Goal: Use online tool/utility: Utilize a website feature to perform a specific function

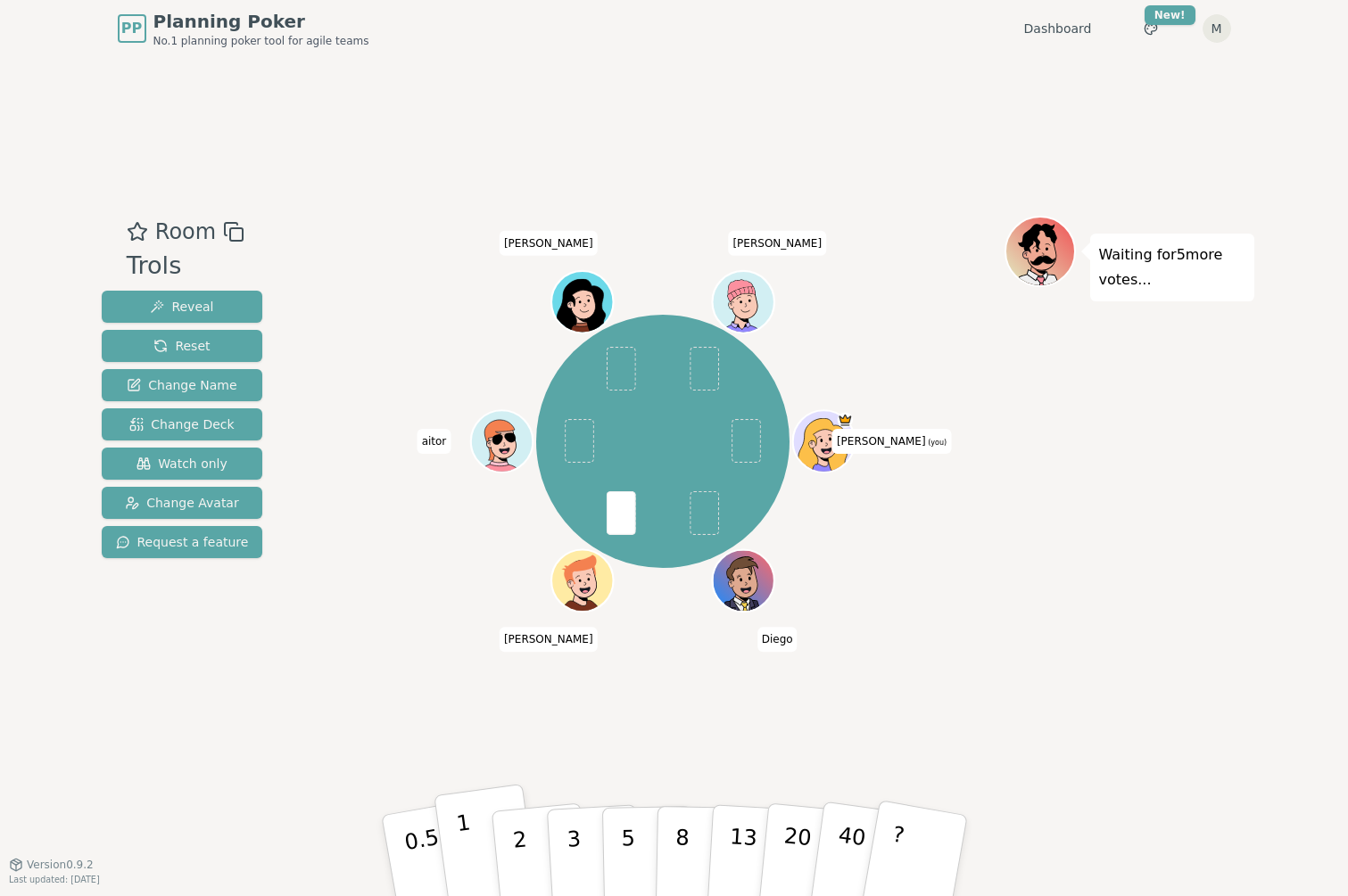
drag, startPoint x: 472, startPoint y: 858, endPoint x: 457, endPoint y: 824, distance: 37.2
click at [469, 844] on p "1" at bounding box center [467, 858] width 27 height 98
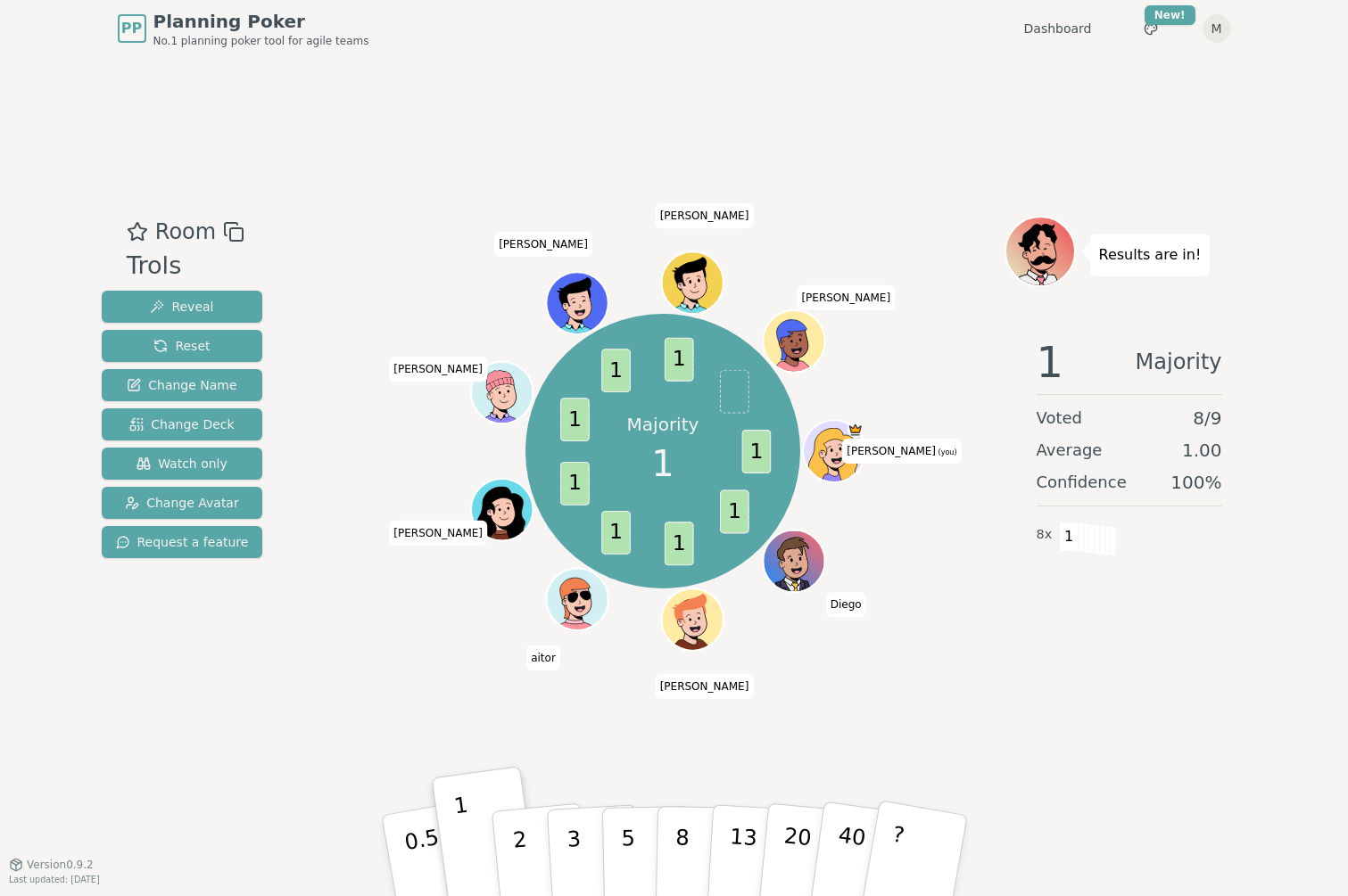
click at [368, 683] on div "Majority 1 1 1 1 1 1 1 1 1 [PERSON_NAME] (you) [PERSON_NAME] [PERSON_NAME] [PER…" at bounding box center [663, 461] width 682 height 491
click at [197, 348] on span "Reset" at bounding box center [181, 346] width 56 height 18
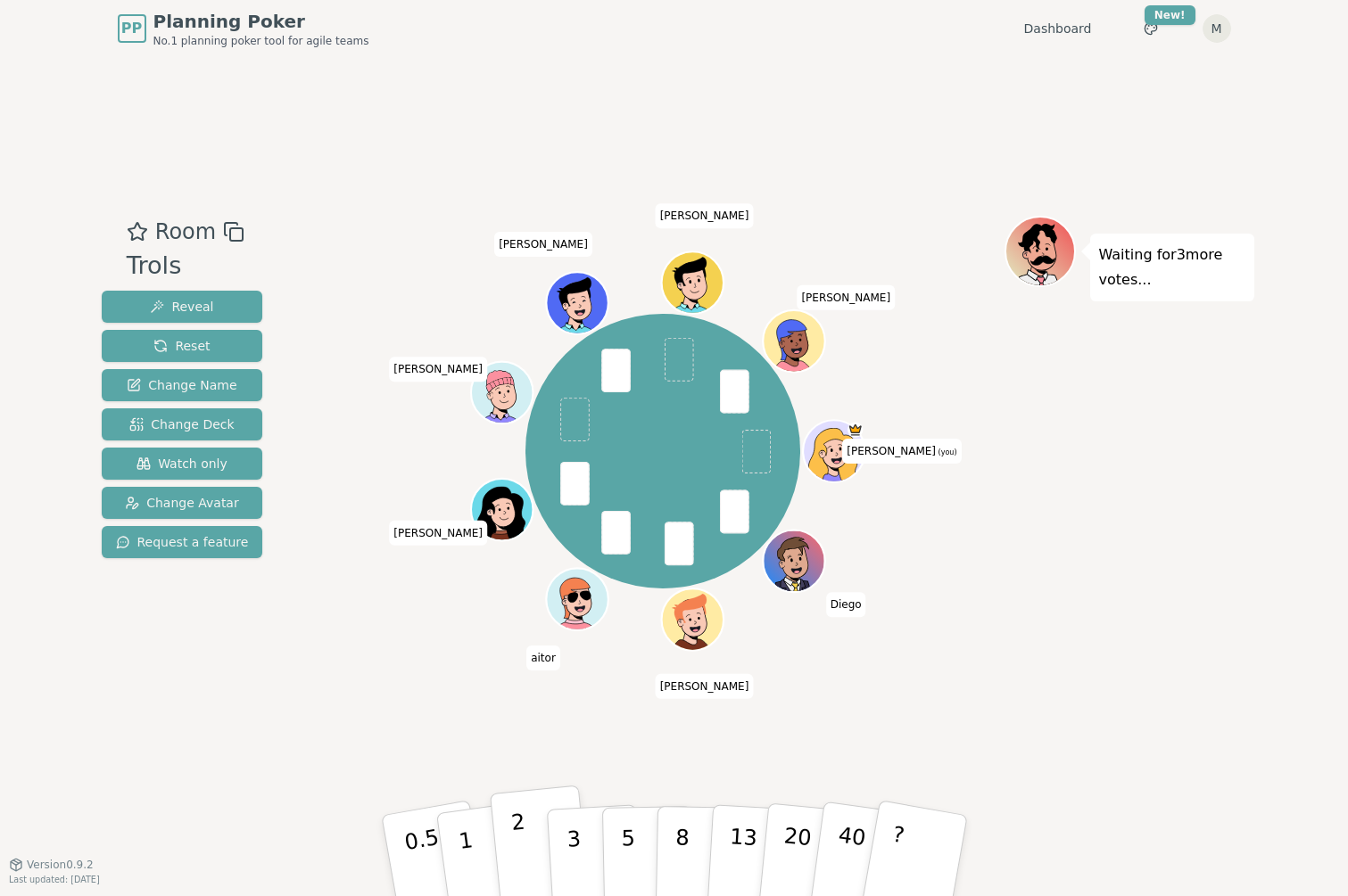
click at [524, 835] on button "2" at bounding box center [539, 856] width 101 height 142
click at [516, 841] on p "2" at bounding box center [521, 858] width 23 height 98
drag, startPoint x: 523, startPoint y: 854, endPoint x: 320, endPoint y: 550, distance: 365.5
click at [320, 550] on div "Room Trols Reveal Reset Change Name Change Deck Watch only Change Avatar Reques…" at bounding box center [674, 461] width 1159 height 491
click at [465, 835] on p "1" at bounding box center [467, 858] width 27 height 98
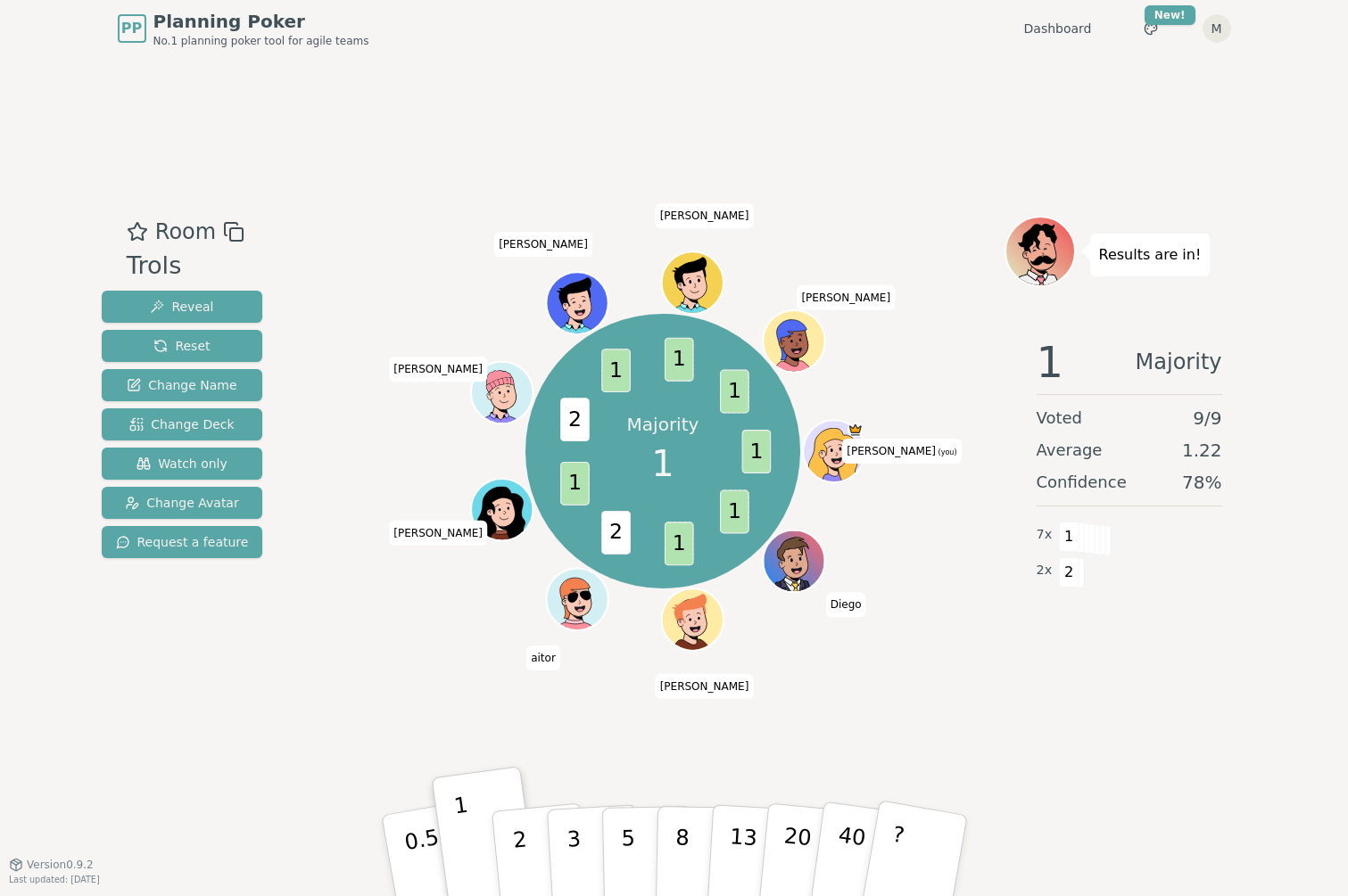
click at [720, 205] on span "[PERSON_NAME]" at bounding box center [705, 216] width 99 height 25
drag, startPoint x: 203, startPoint y: 644, endPoint x: 131, endPoint y: 664, distance: 74.7
click at [181, 652] on div "Room Trols Reveal Reset Change Name Change Deck Watch only Change Avatar Reques…" at bounding box center [182, 461] width 176 height 491
click at [160, 466] on span "Watch only" at bounding box center [182, 463] width 91 height 18
